Goal: Transaction & Acquisition: Purchase product/service

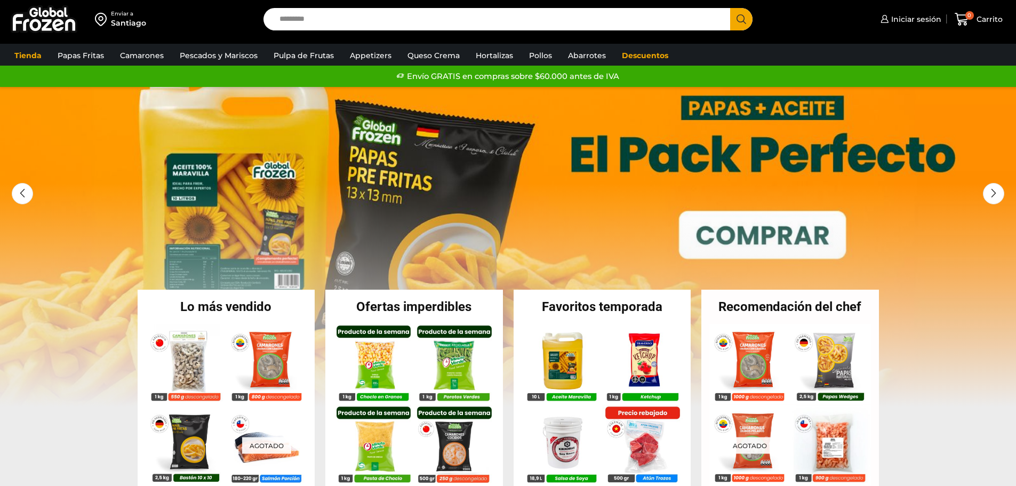
click at [307, 21] on input "Search input" at bounding box center [499, 19] width 451 height 22
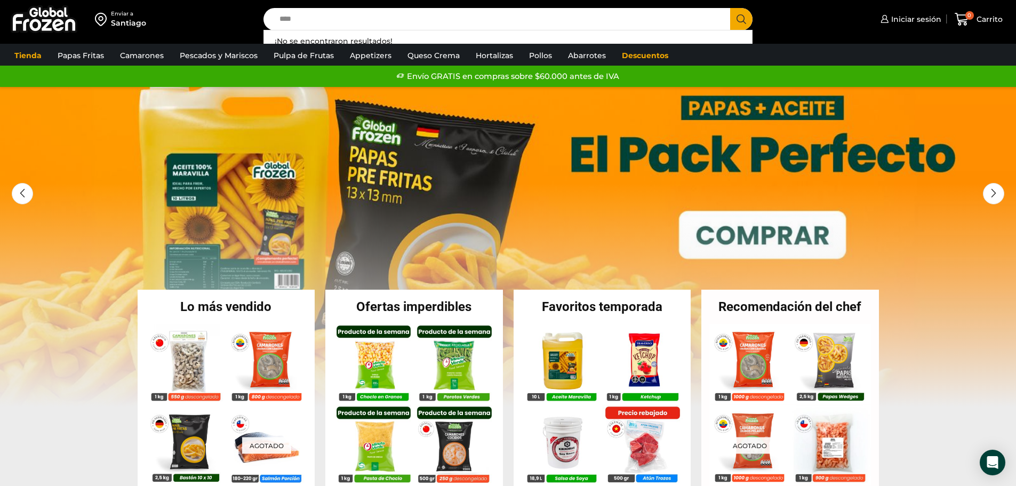
drag, startPoint x: 377, startPoint y: 17, endPoint x: 145, endPoint y: -4, distance: 232.4
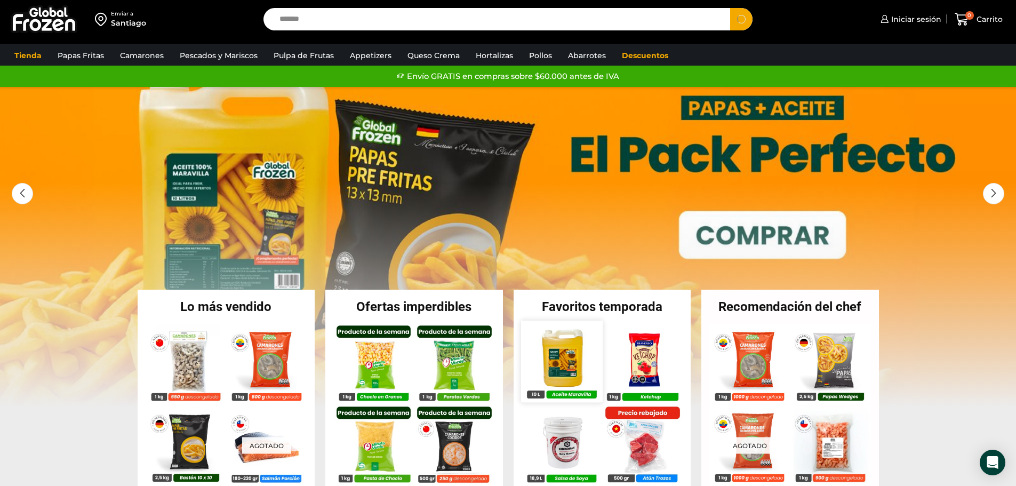
type input "******"
click at [560, 365] on img at bounding box center [561, 361] width 81 height 81
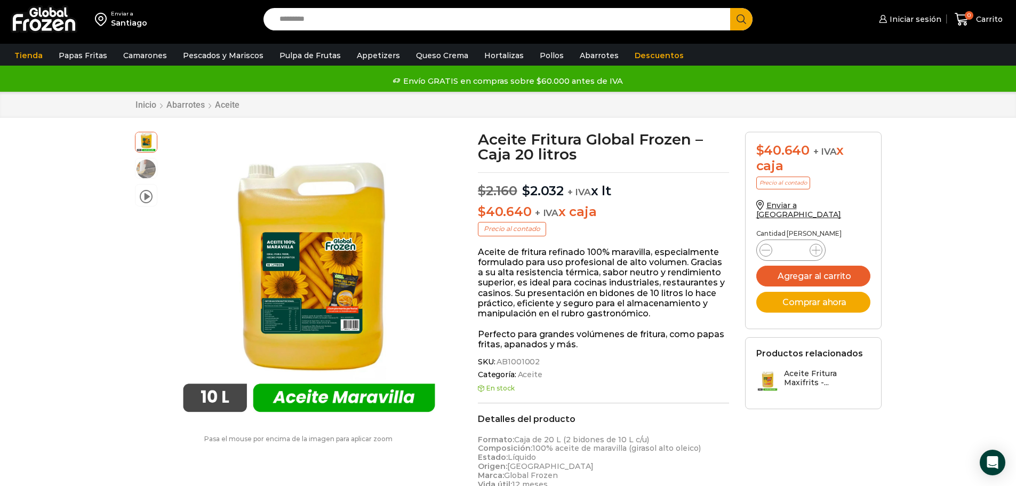
drag, startPoint x: 470, startPoint y: 210, endPoint x: 602, endPoint y: 214, distance: 132.4
click at [602, 214] on div "Aceite Fritura Global Frozen – Caja 20 litros $ 2.160 Original price was: $2.16…" at bounding box center [603, 463] width 267 height 662
copy p "$ 40.640 + IVA x caja"
